Goal: Task Accomplishment & Management: Manage account settings

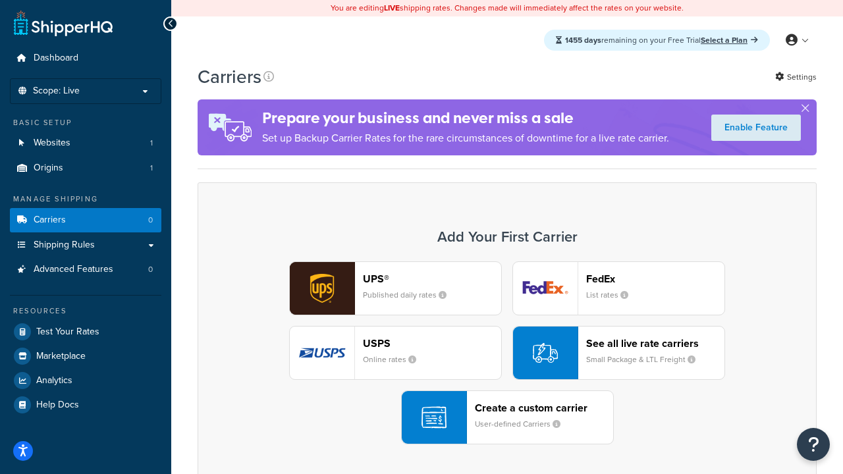
click at [507, 353] on div "UPS® Published daily rates FedEx List rates USPS Online rates See all live rate…" at bounding box center [506, 352] width 591 height 183
click at [655, 278] on header "FedEx" at bounding box center [655, 279] width 138 height 13
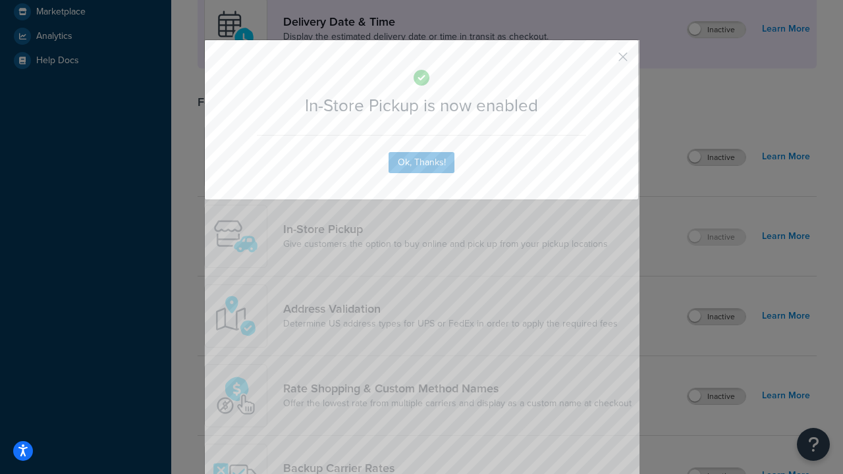
click at [603, 61] on button "button" at bounding box center [603, 61] width 3 height 3
